Goal: Navigation & Orientation: Find specific page/section

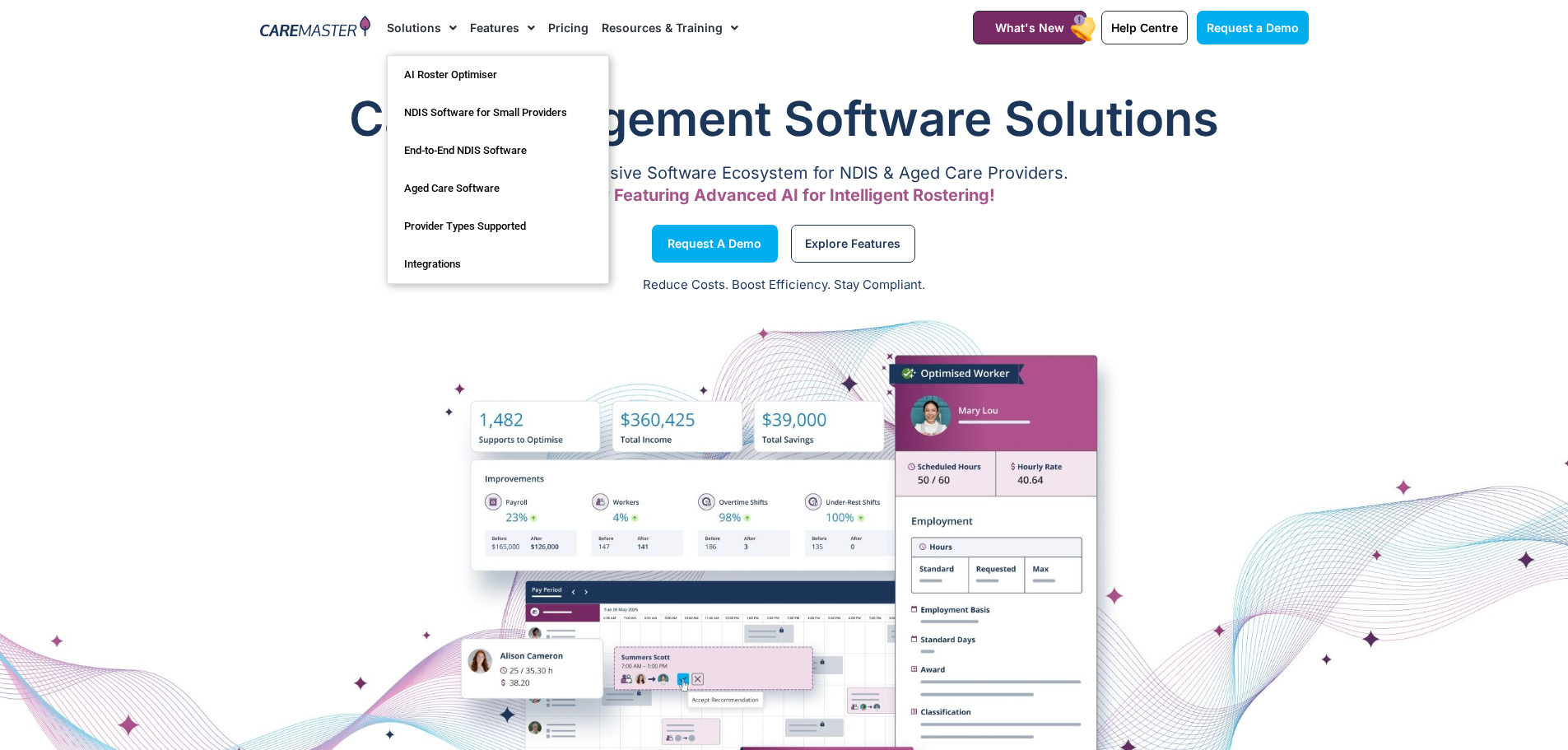
click at [409, 30] on link "Solutions" at bounding box center [422, 27] width 70 height 55
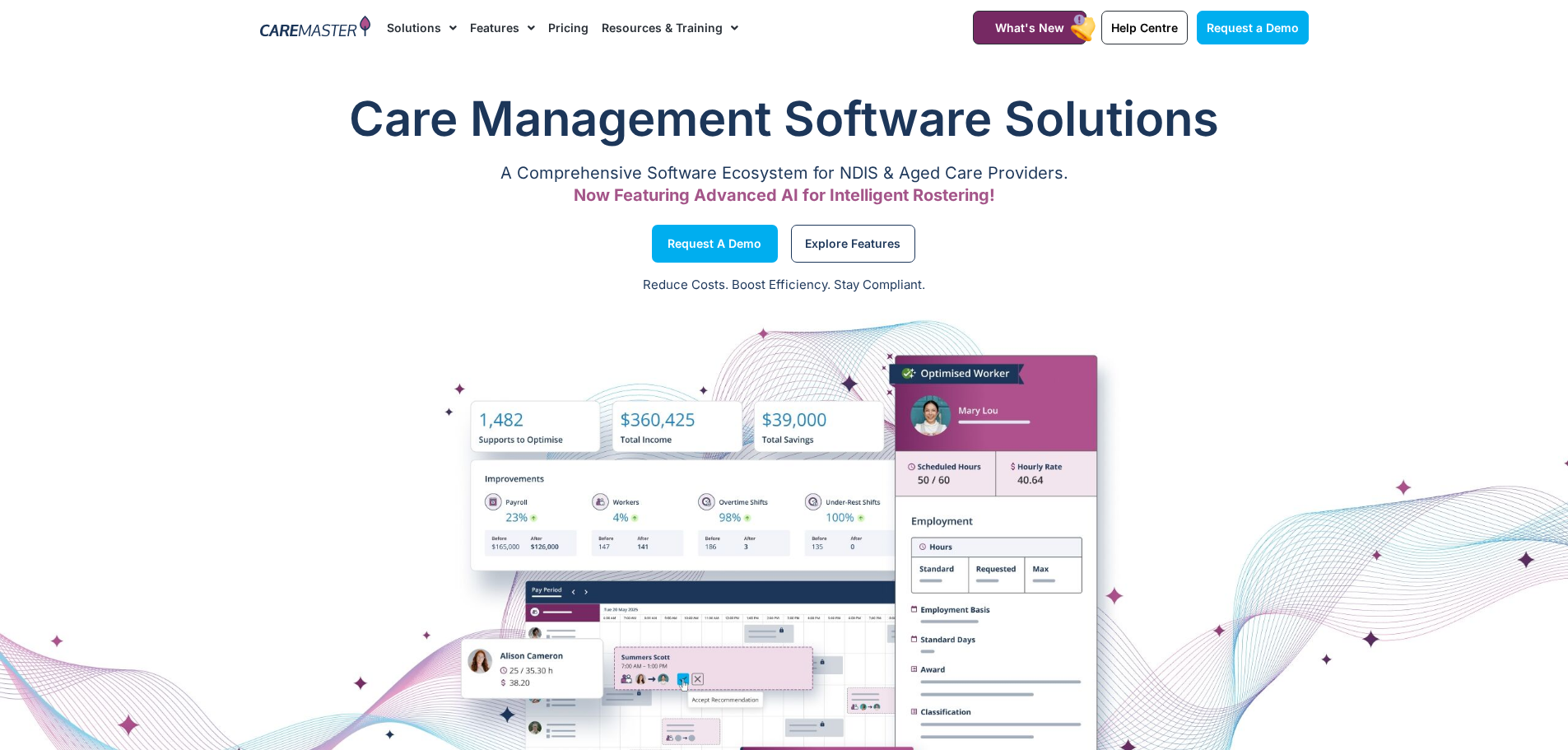
click at [411, 26] on link "Solutions" at bounding box center [422, 27] width 70 height 55
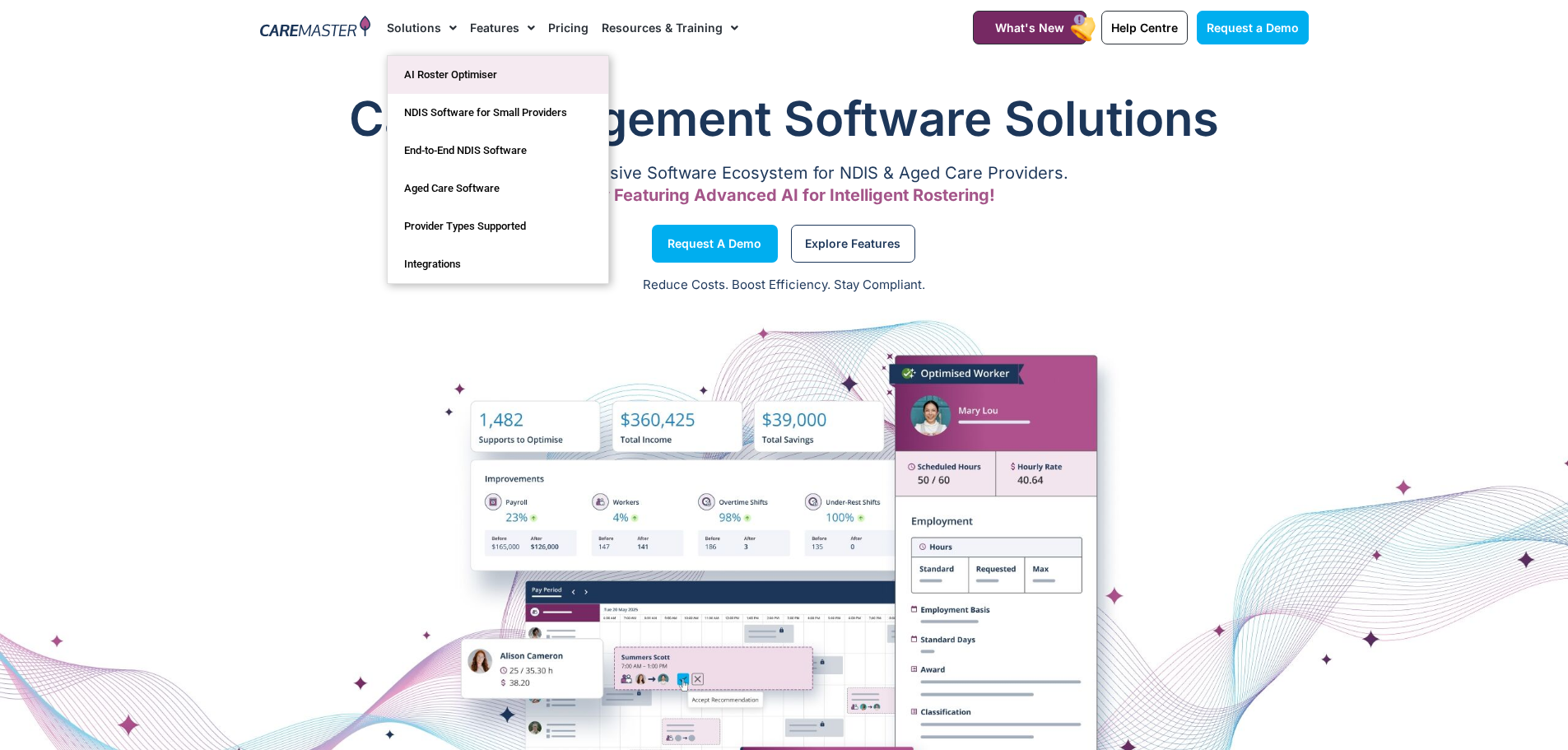
click at [442, 66] on link "AI Roster Optimiser" at bounding box center [498, 74] width 220 height 38
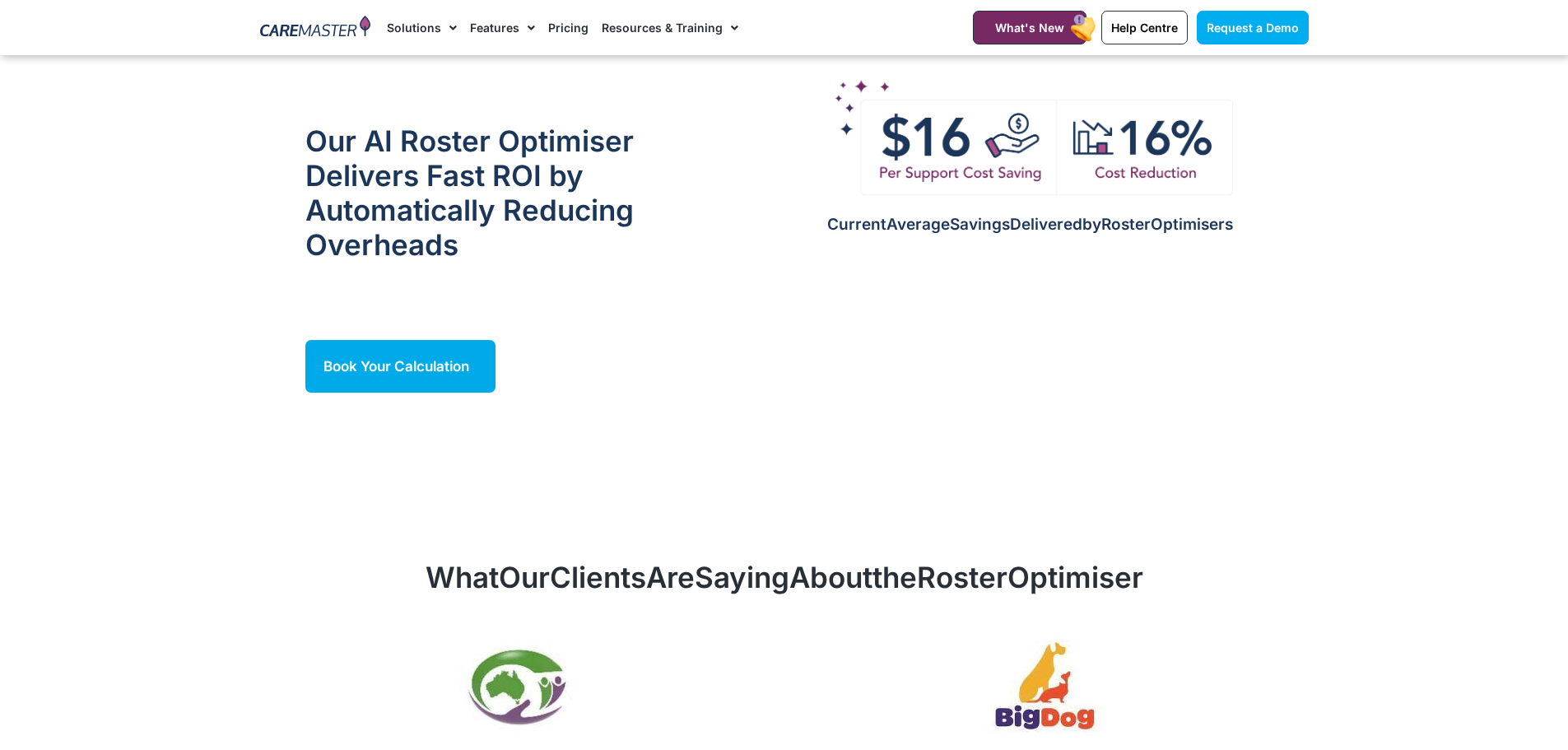
scroll to position [1467, 0]
